Goal: Task Accomplishment & Management: Complete application form

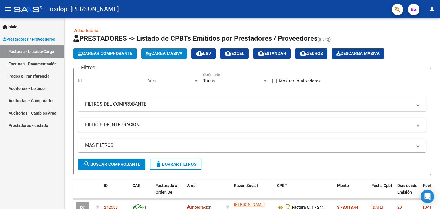
click at [15, 26] on span "Inicio" at bounding box center [10, 27] width 15 height 6
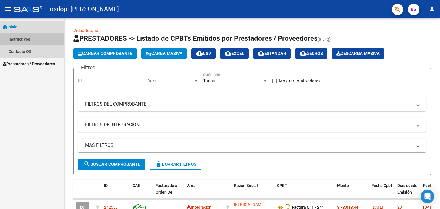
click at [19, 38] on link "Instructivos" at bounding box center [32, 39] width 64 height 12
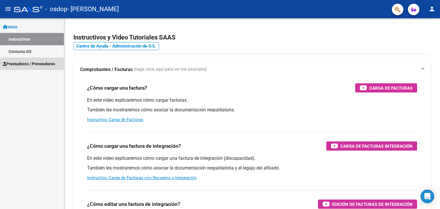
click at [27, 64] on span "Prestadores / Proveedores" at bounding box center [29, 64] width 52 height 6
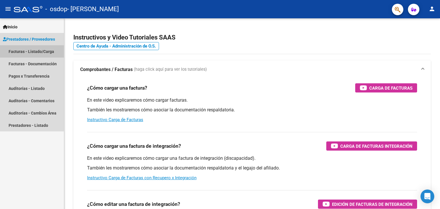
click at [38, 51] on link "Facturas - Listado/Carga" at bounding box center [32, 51] width 64 height 12
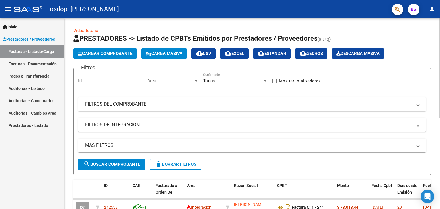
click at [118, 53] on span "Cargar Comprobante" at bounding box center [105, 53] width 54 height 5
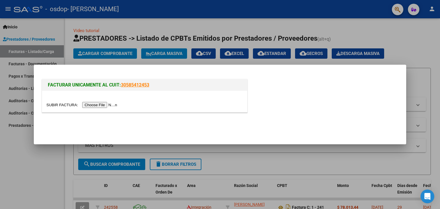
click at [102, 106] on input "file" at bounding box center [82, 105] width 72 height 6
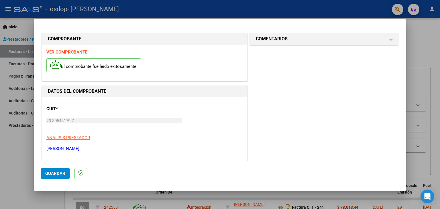
click at [75, 51] on strong "VER COMPROBANTE" at bounding box center [66, 52] width 41 height 5
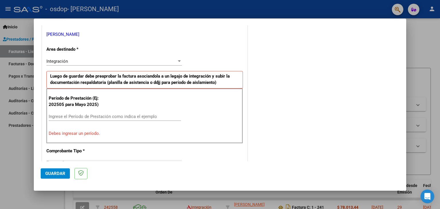
scroll to position [116, 0]
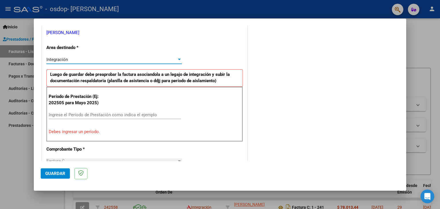
click at [177, 60] on div at bounding box center [179, 59] width 5 height 5
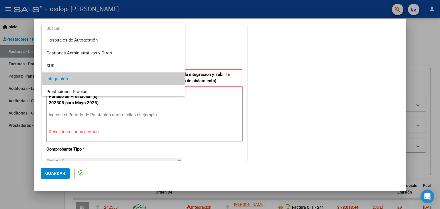
scroll to position [0, 0]
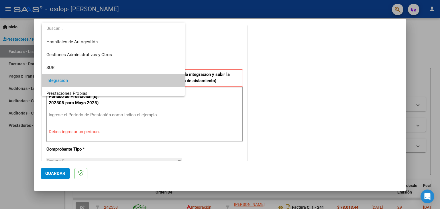
click at [270, 66] on div at bounding box center [220, 104] width 440 height 209
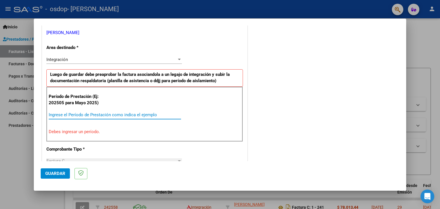
click at [62, 115] on input "Ingrese el Período de Prestación como indica el ejemplo" at bounding box center [115, 114] width 132 height 5
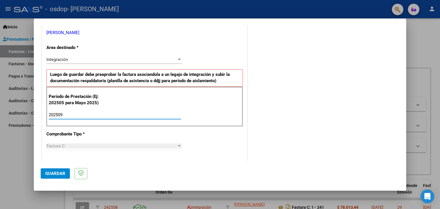
type input "202509"
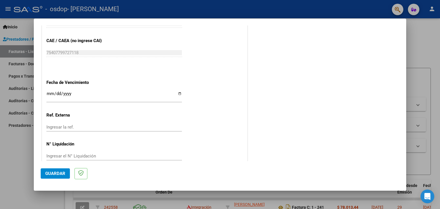
scroll to position [367, 0]
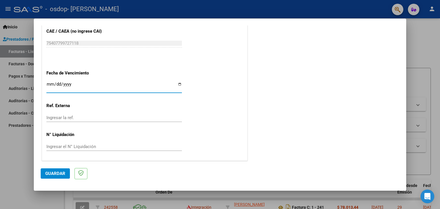
click at [48, 84] on input "Ingresar la fecha" at bounding box center [113, 86] width 135 height 9
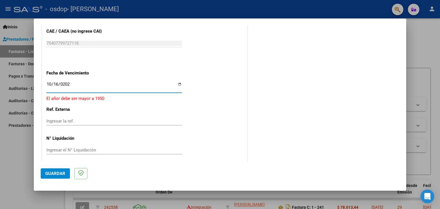
type input "[DATE]"
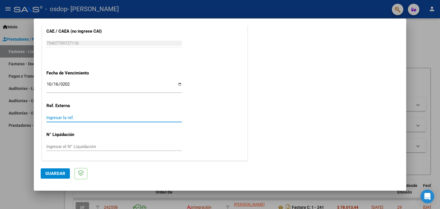
click at [53, 115] on input "Ingresar la ref." at bounding box center [113, 117] width 135 height 5
click at [58, 172] on span "Guardar" at bounding box center [55, 173] width 20 height 5
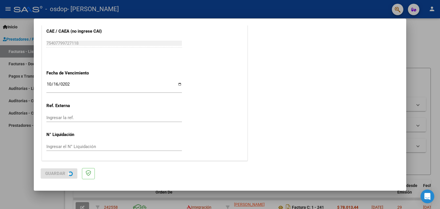
scroll to position [0, 0]
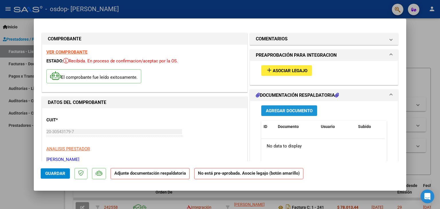
click at [295, 111] on span "Agregar Documento" at bounding box center [289, 110] width 47 height 5
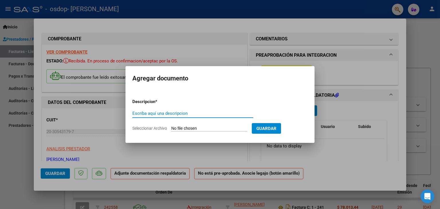
click at [141, 113] on input "Escriba aquí una descripcion" at bounding box center [192, 113] width 121 height 5
type input "PLANILLA SEPTIEMBRE"
click at [276, 128] on span "Guardar" at bounding box center [266, 128] width 20 height 5
click at [186, 128] on input "Seleccionar Archivo" at bounding box center [209, 128] width 76 height 5
type input "C:\fakepath\Escáner_20251006.png"
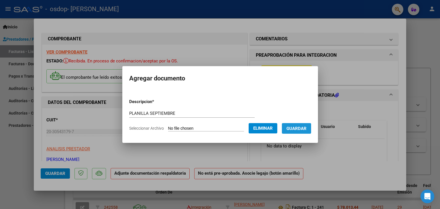
click at [298, 129] on span "Guardar" at bounding box center [296, 128] width 20 height 5
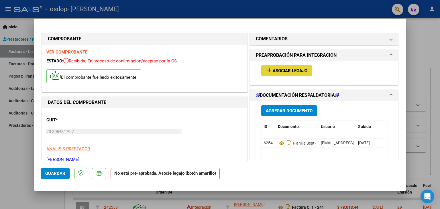
click at [282, 69] on span "Asociar Legajo" at bounding box center [290, 70] width 35 height 5
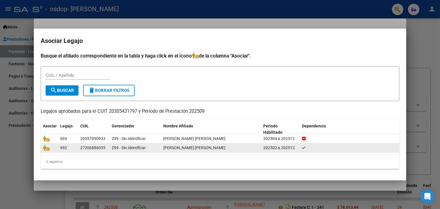
click at [279, 146] on div "202502 a 202512" at bounding box center [280, 148] width 34 height 7
click at [47, 147] on icon at bounding box center [46, 148] width 7 height 6
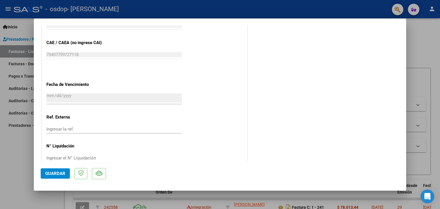
scroll to position [376, 0]
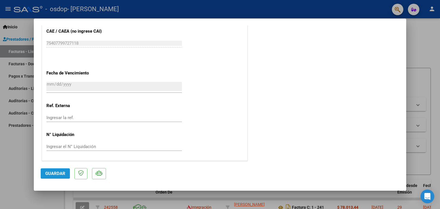
click at [56, 177] on button "Guardar" at bounding box center [55, 173] width 29 height 10
click at [62, 175] on span "Guardar" at bounding box center [55, 173] width 20 height 5
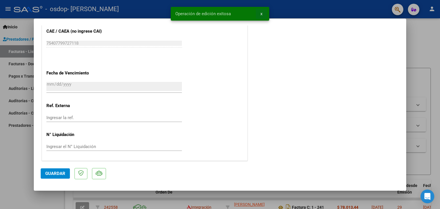
click at [260, 13] on span "x" at bounding box center [261, 13] width 2 height 5
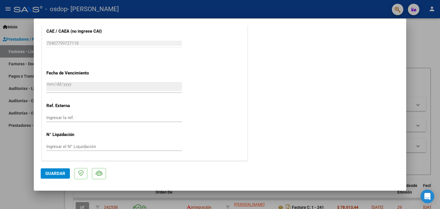
scroll to position [0, 0]
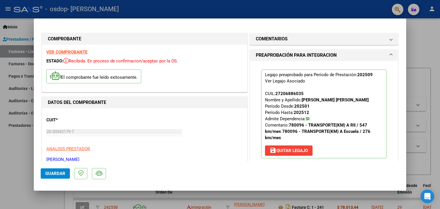
click at [427, 28] on div at bounding box center [220, 104] width 440 height 209
